Goal: Complete application form: Complete application form

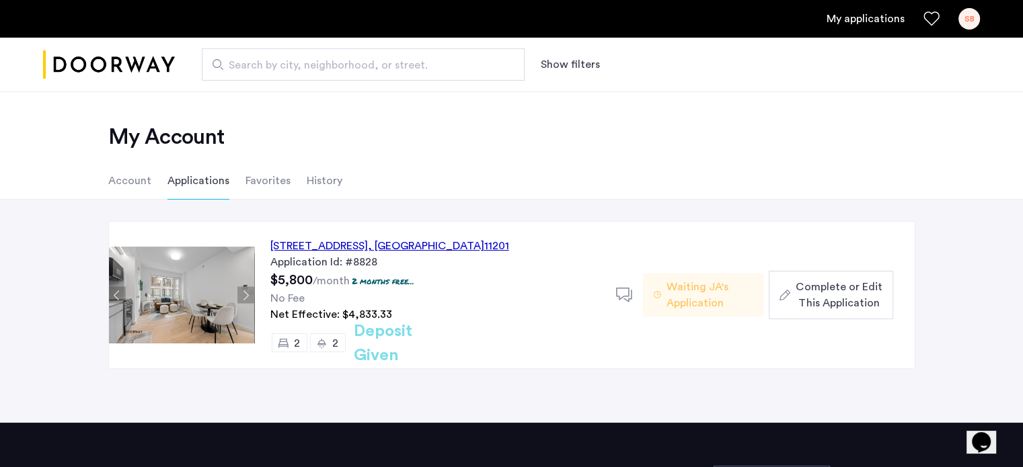
click at [799, 289] on span "Complete or Edit This Application" at bounding box center [839, 295] width 86 height 32
click at [366, 241] on div "127 Concord Street, Unit 9C, Brooklyn , NY 11201" at bounding box center [389, 246] width 239 height 16
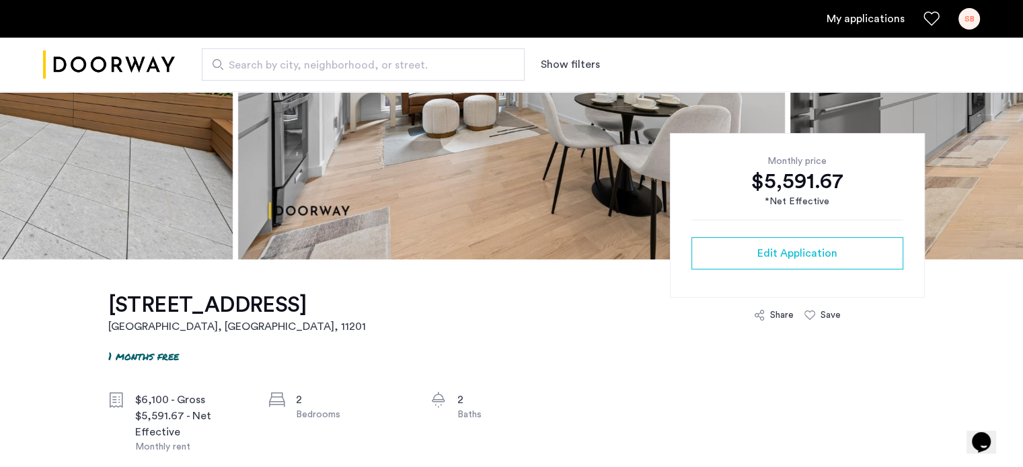
scroll to position [234, 0]
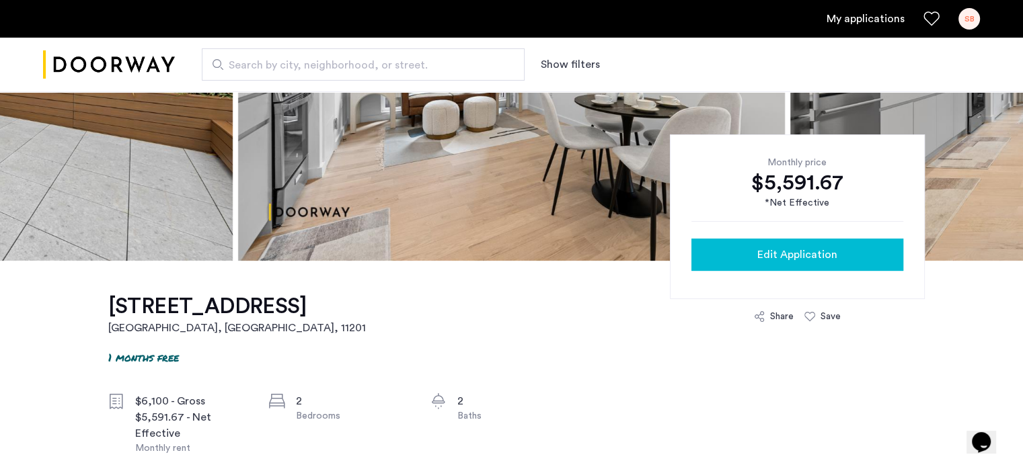
click at [759, 259] on span "Edit Application" at bounding box center [797, 255] width 80 height 16
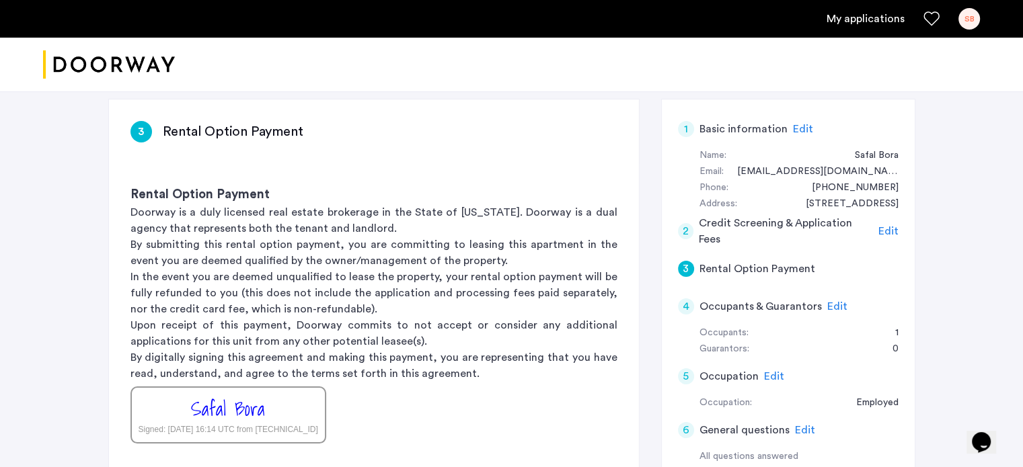
scroll to position [76, 0]
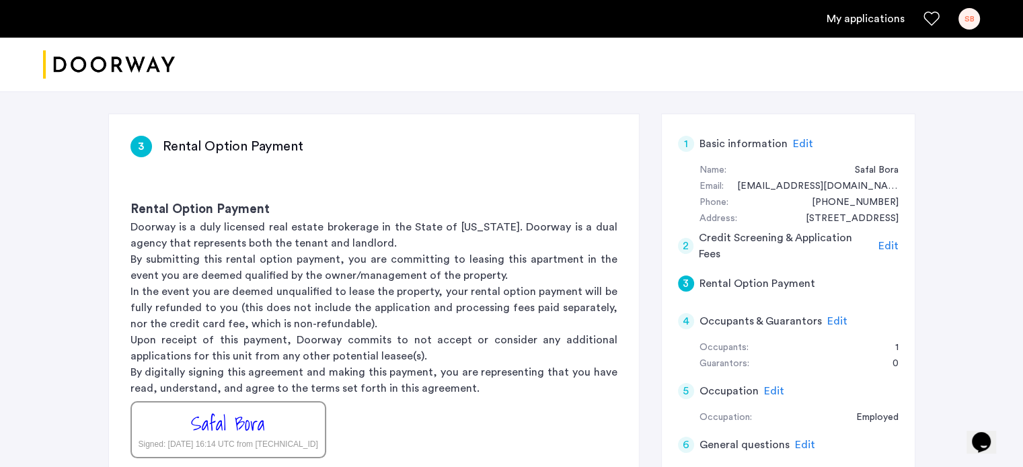
click at [887, 242] on span "Edit" at bounding box center [888, 246] width 20 height 11
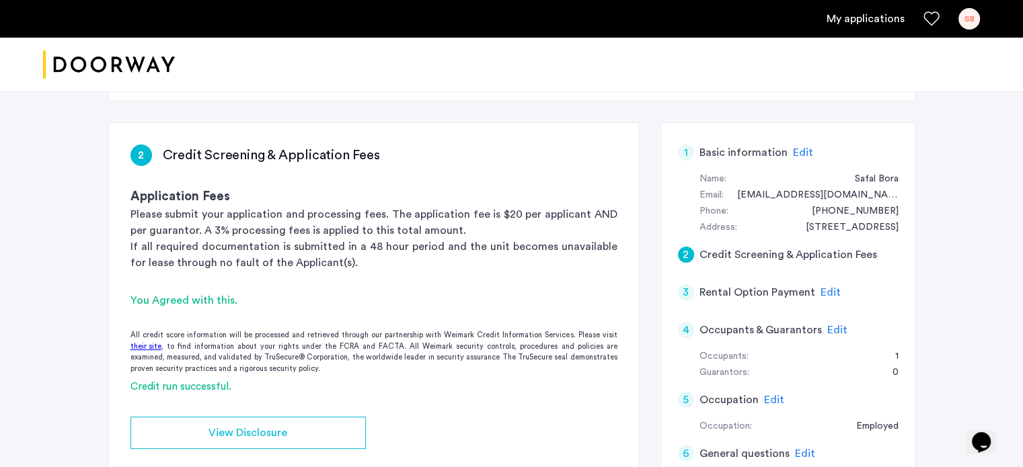
scroll to position [0, 0]
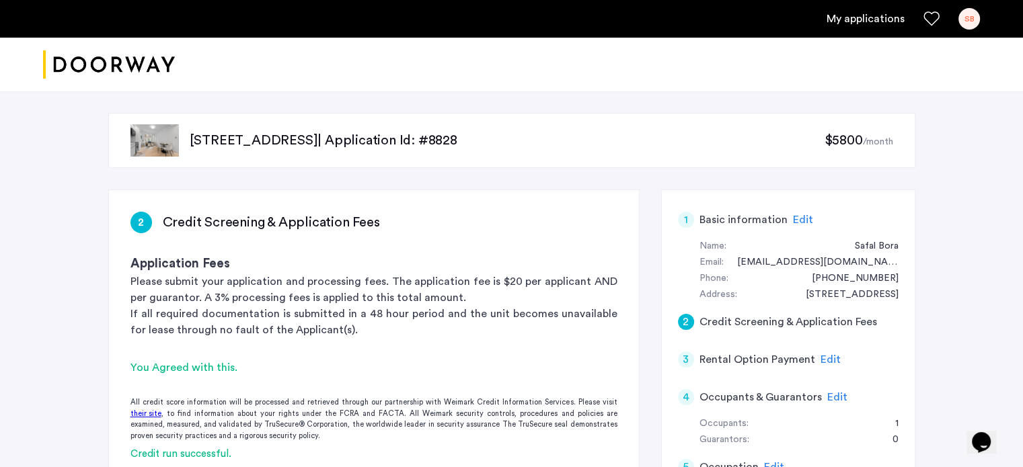
click at [798, 220] on span "Edit" at bounding box center [803, 220] width 20 height 11
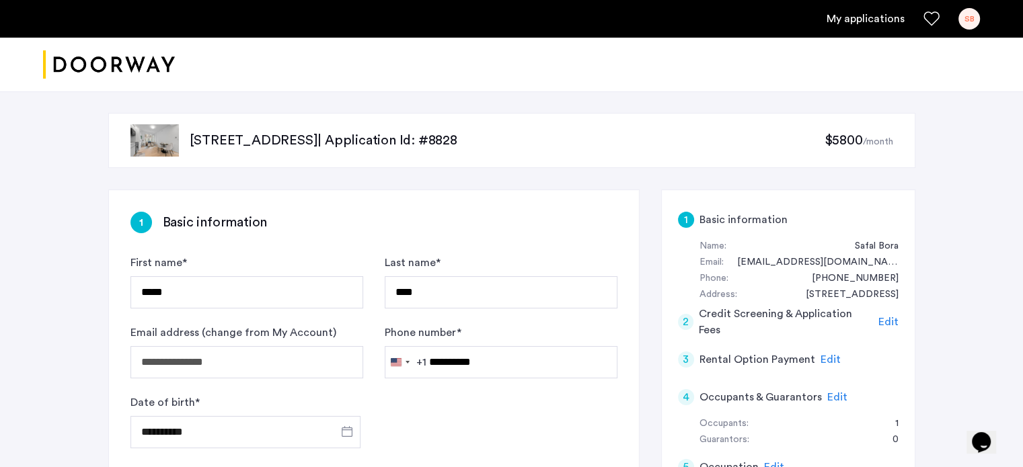
click at [882, 321] on span "Edit" at bounding box center [888, 322] width 20 height 11
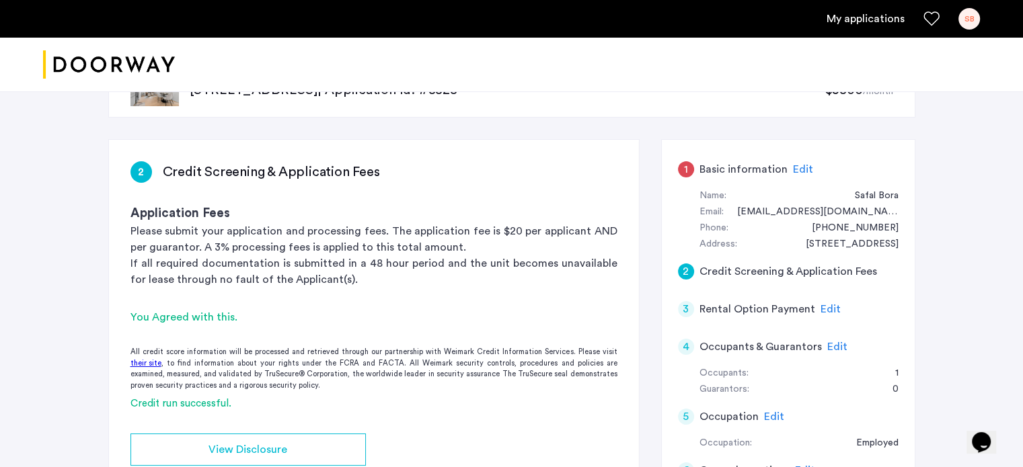
scroll to position [51, 0]
click at [780, 170] on h5 "Basic information" at bounding box center [743, 169] width 88 height 16
click at [794, 170] on span "Edit" at bounding box center [803, 168] width 20 height 11
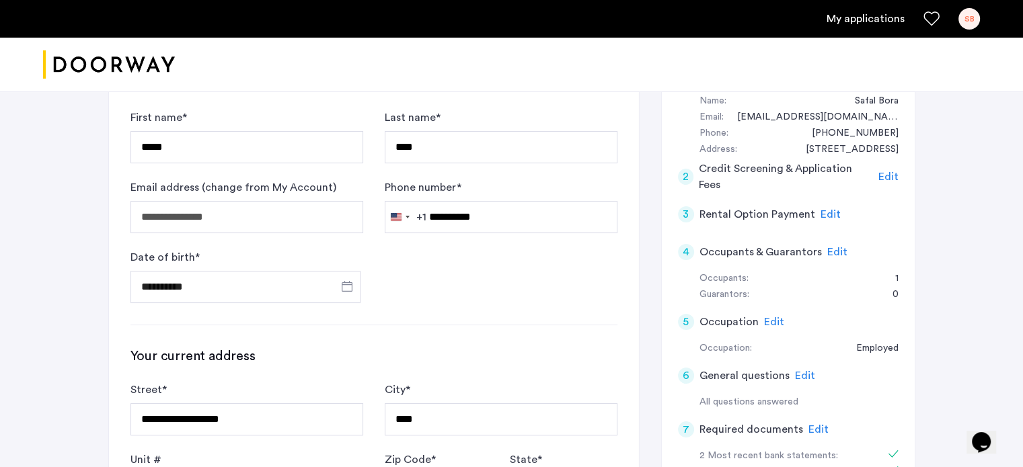
scroll to position [147, 0]
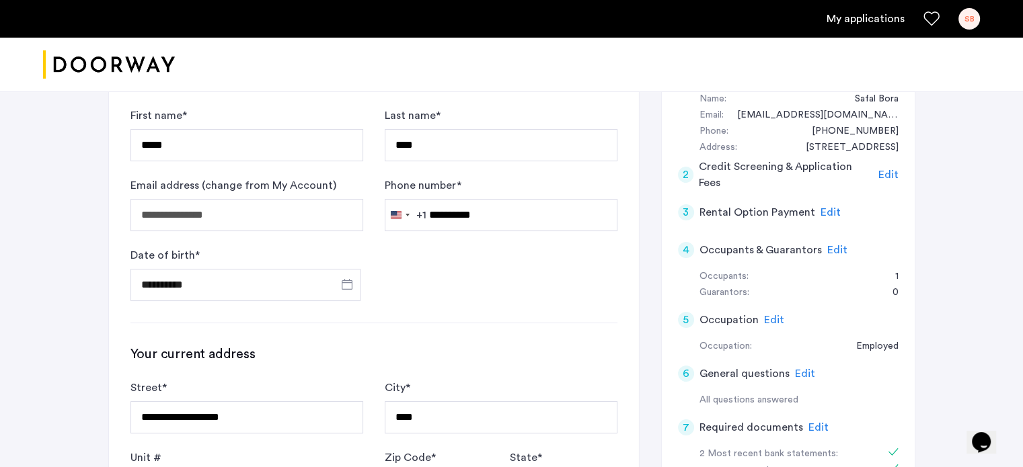
click at [838, 253] on span "Edit" at bounding box center [837, 250] width 20 height 11
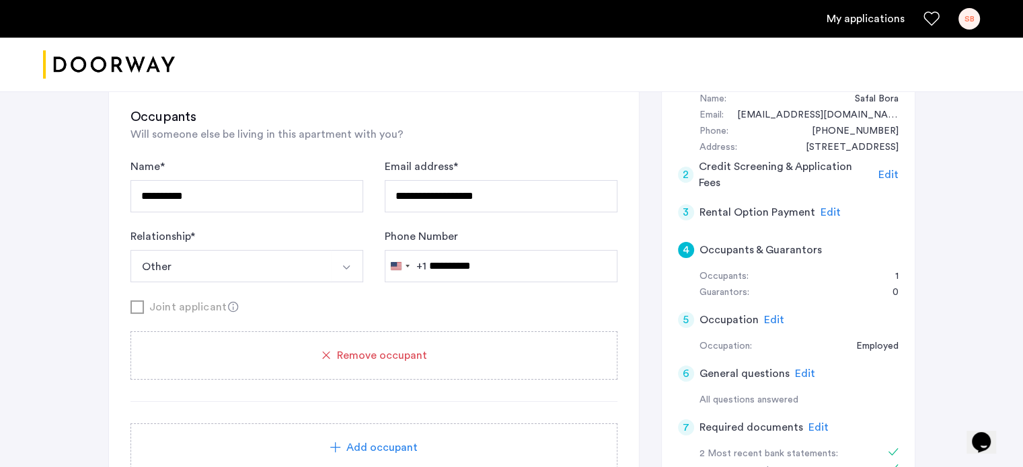
scroll to position [223, 0]
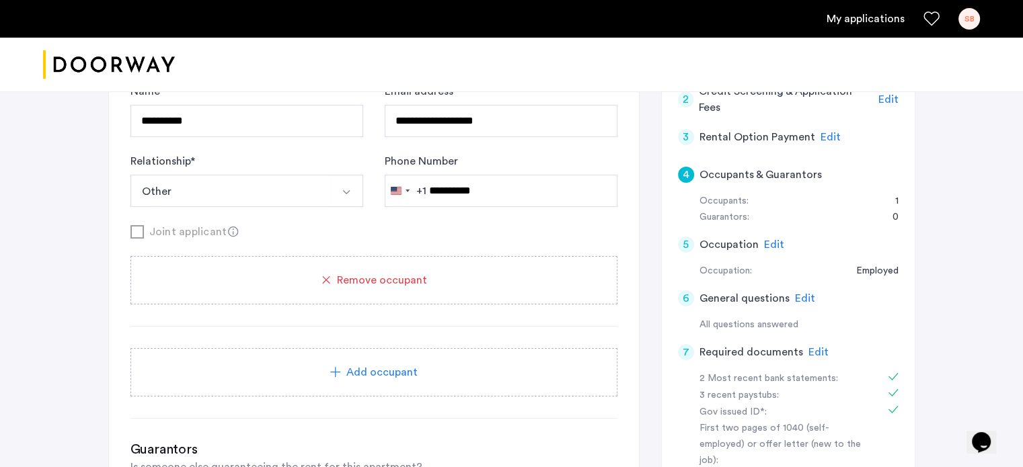
click at [778, 245] on span "Edit" at bounding box center [774, 244] width 20 height 11
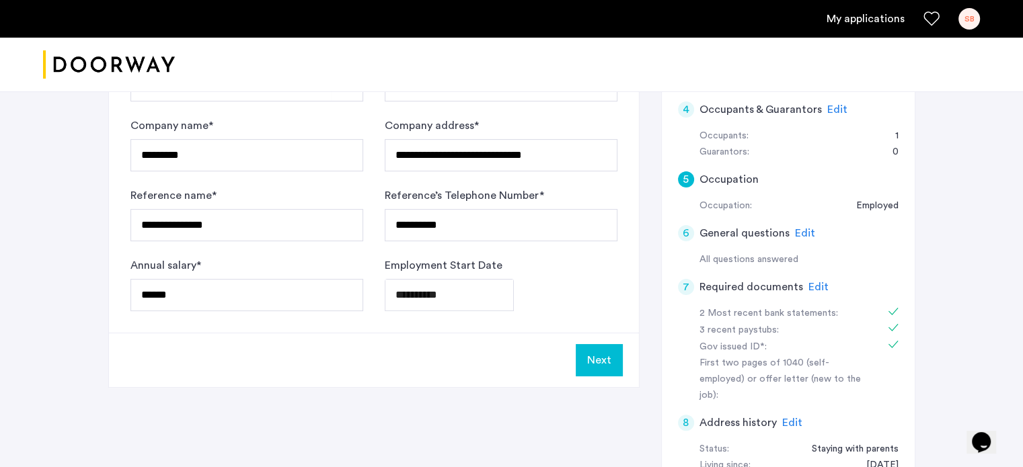
scroll to position [291, 0]
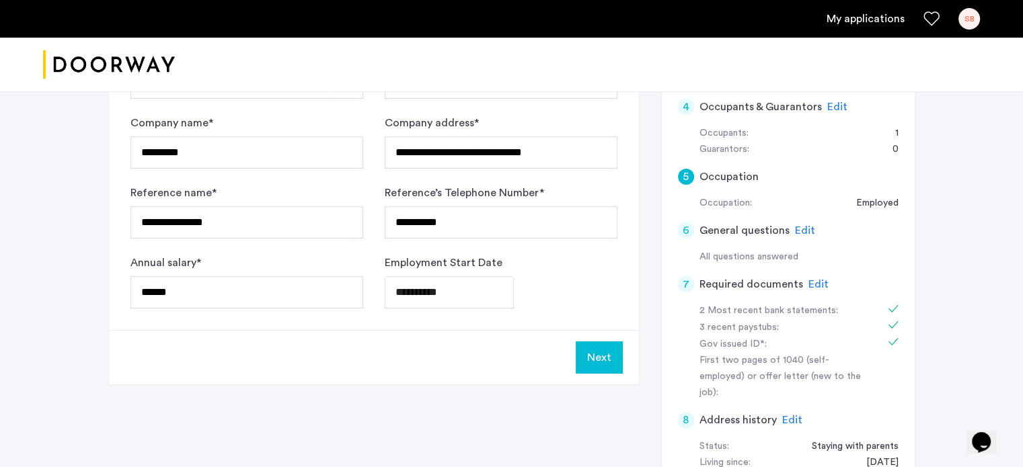
click at [803, 231] on span "Edit" at bounding box center [805, 230] width 20 height 11
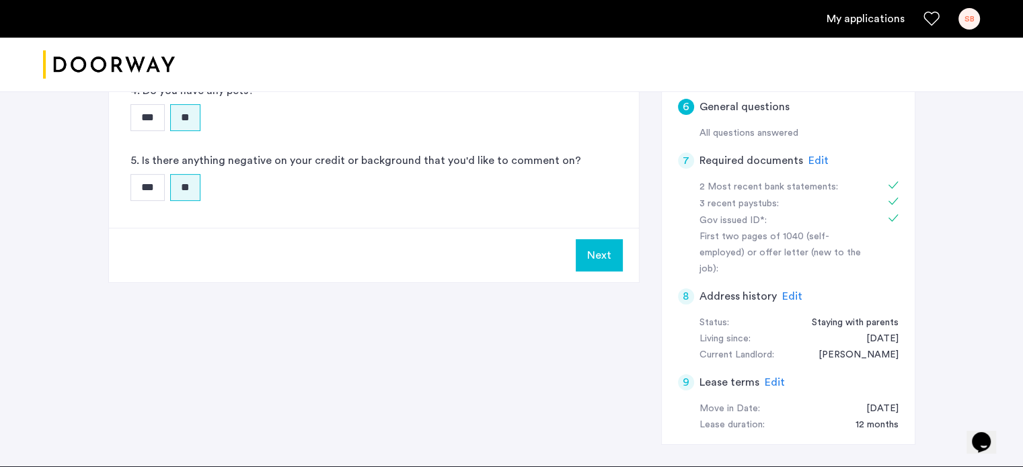
scroll to position [416, 0]
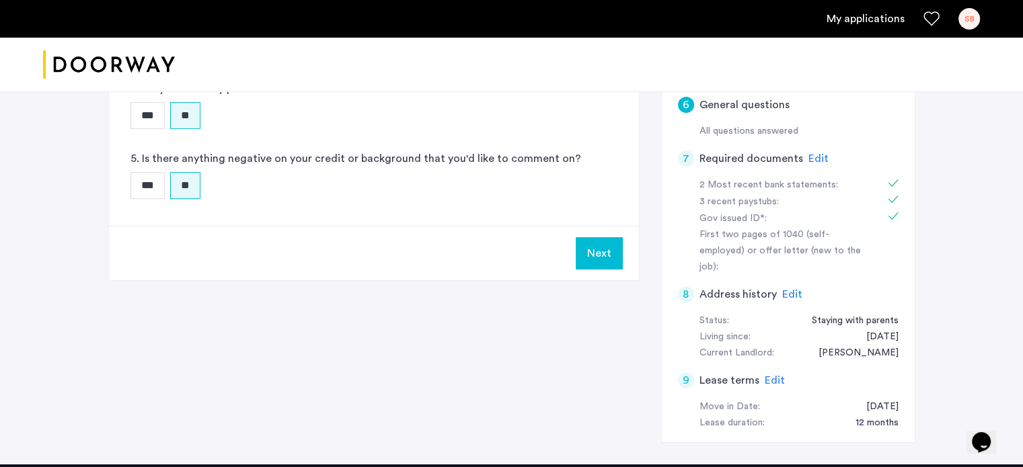
click at [786, 289] on span "Edit" at bounding box center [792, 294] width 20 height 11
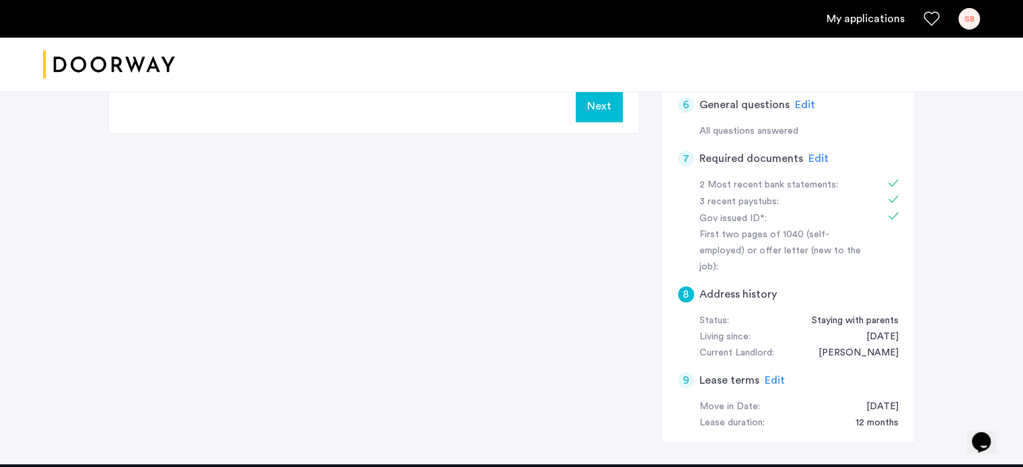
click at [808, 163] on div "Edit" at bounding box center [818, 159] width 20 height 16
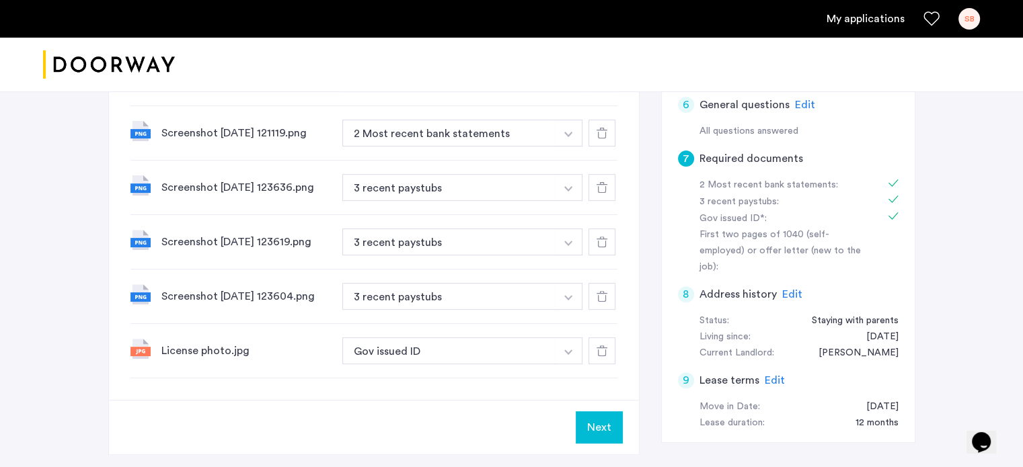
click at [767, 375] on span "Edit" at bounding box center [775, 380] width 20 height 11
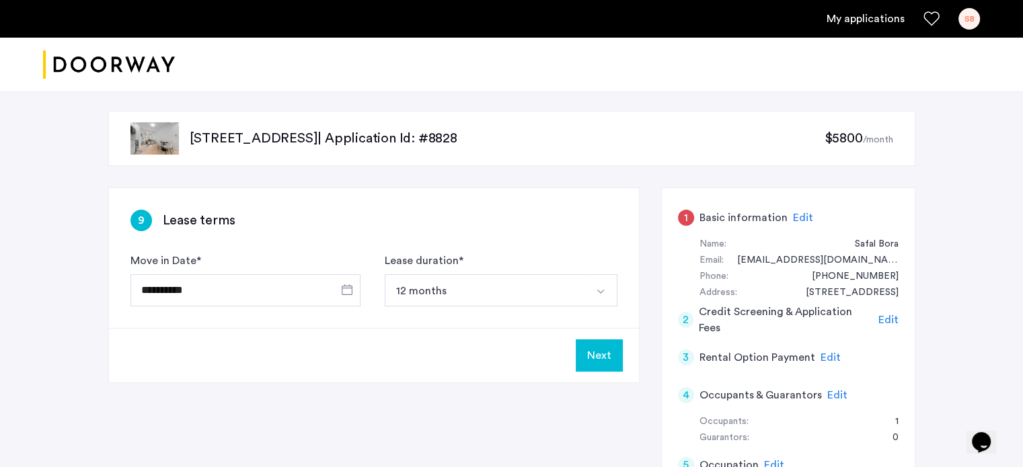
scroll to position [0, 0]
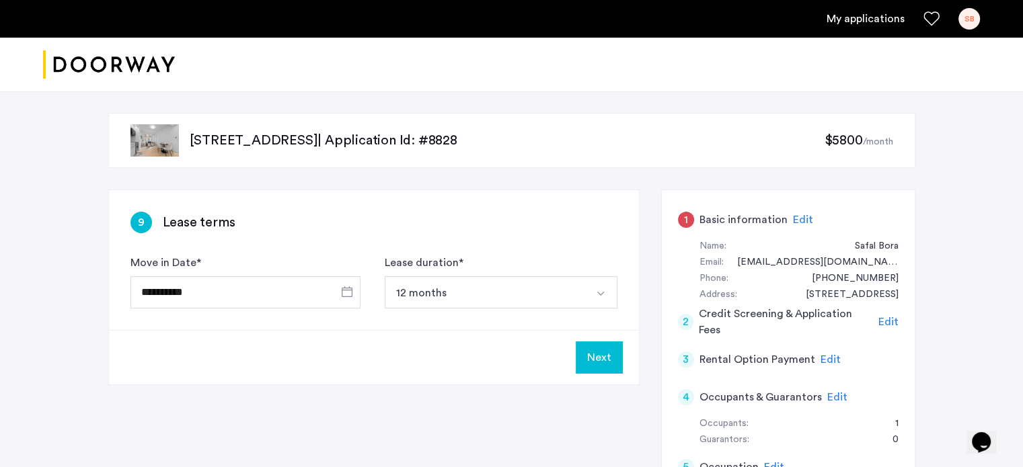
click at [420, 143] on p "[STREET_ADDRESS] | Application Id: #8828" at bounding box center [507, 140] width 635 height 19
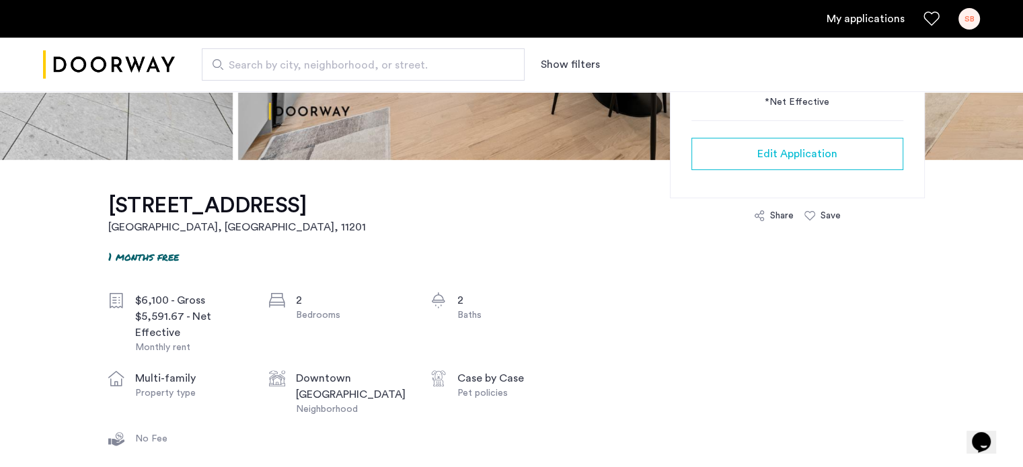
scroll to position [331, 0]
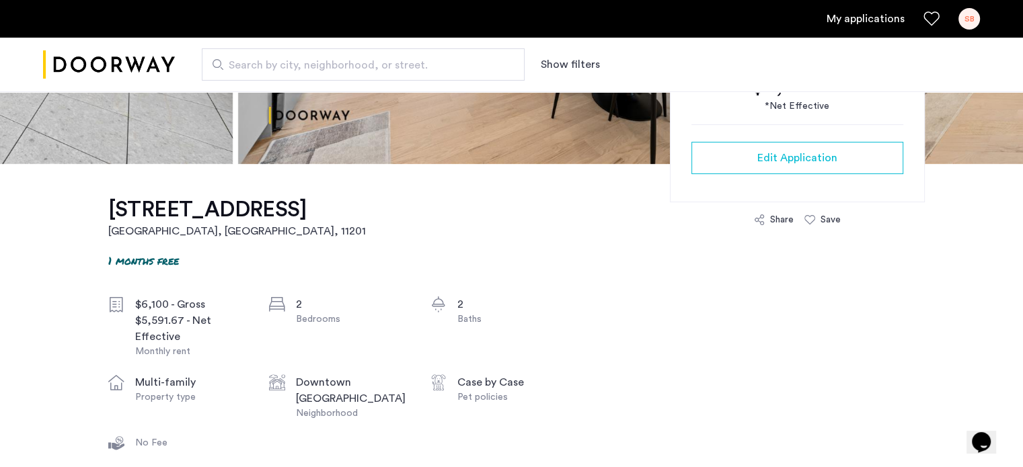
click at [850, 18] on link "My applications" at bounding box center [866, 19] width 78 height 16
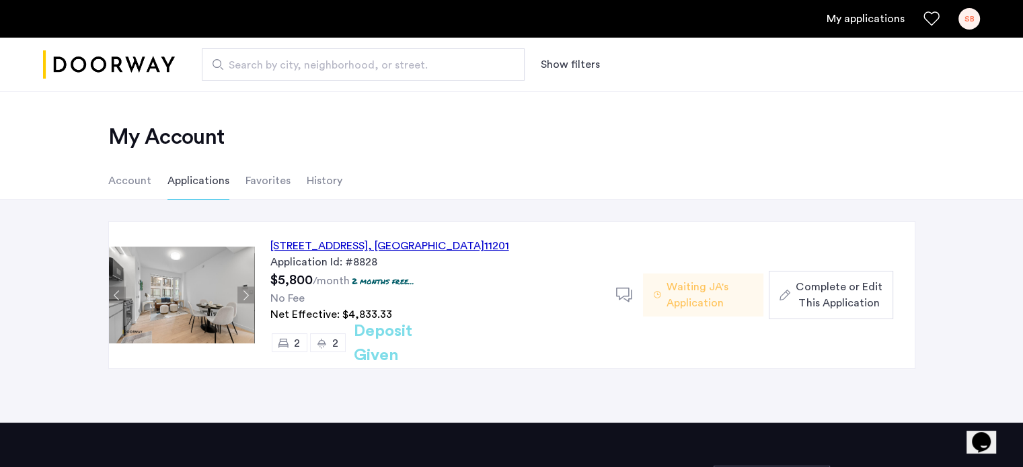
click at [397, 248] on div "[STREET_ADDRESS]" at bounding box center [389, 246] width 239 height 16
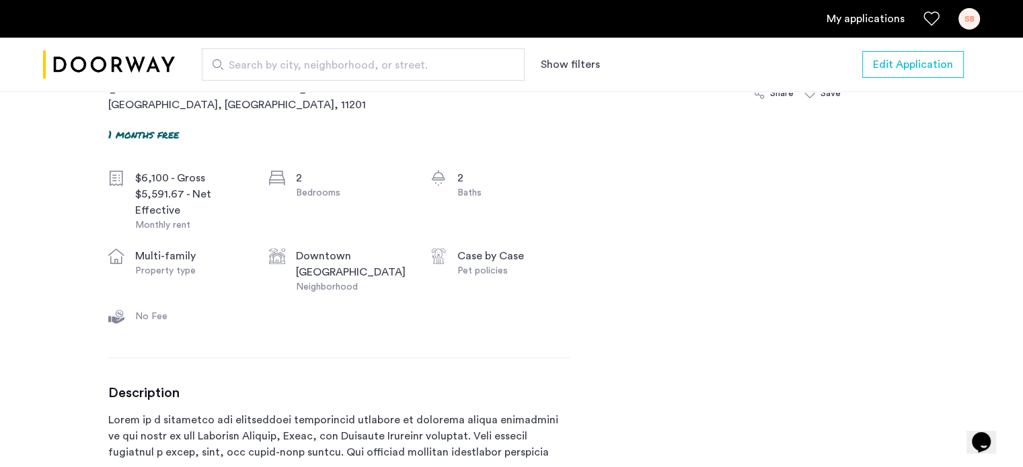
scroll to position [460, 0]
